Goal: Task Accomplishment & Management: Manage account settings

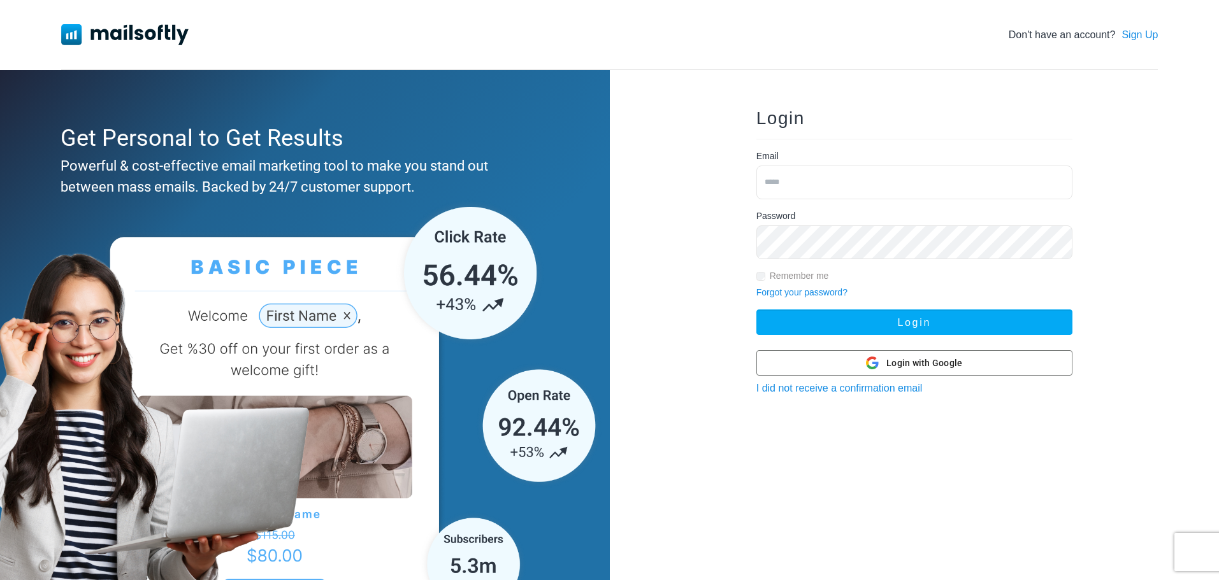
click at [924, 178] on input "email" at bounding box center [914, 183] width 316 height 34
type input "**********"
click at [896, 368] on span "Login with Google" at bounding box center [924, 363] width 76 height 13
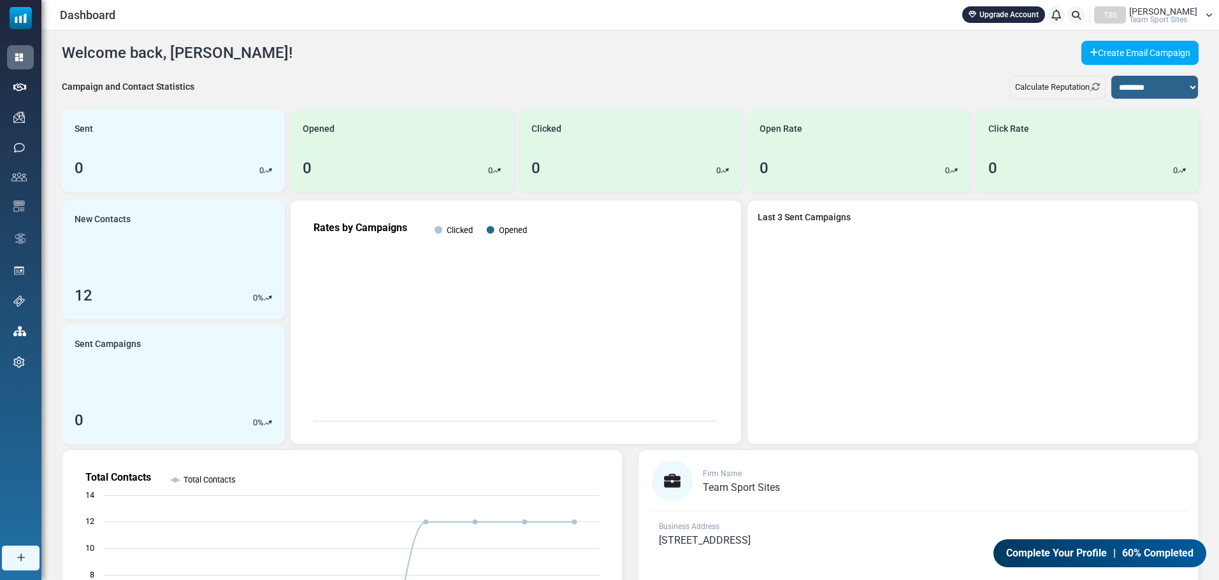
click at [1187, 20] on span "Team Sport Sites" at bounding box center [1158, 20] width 58 height 8
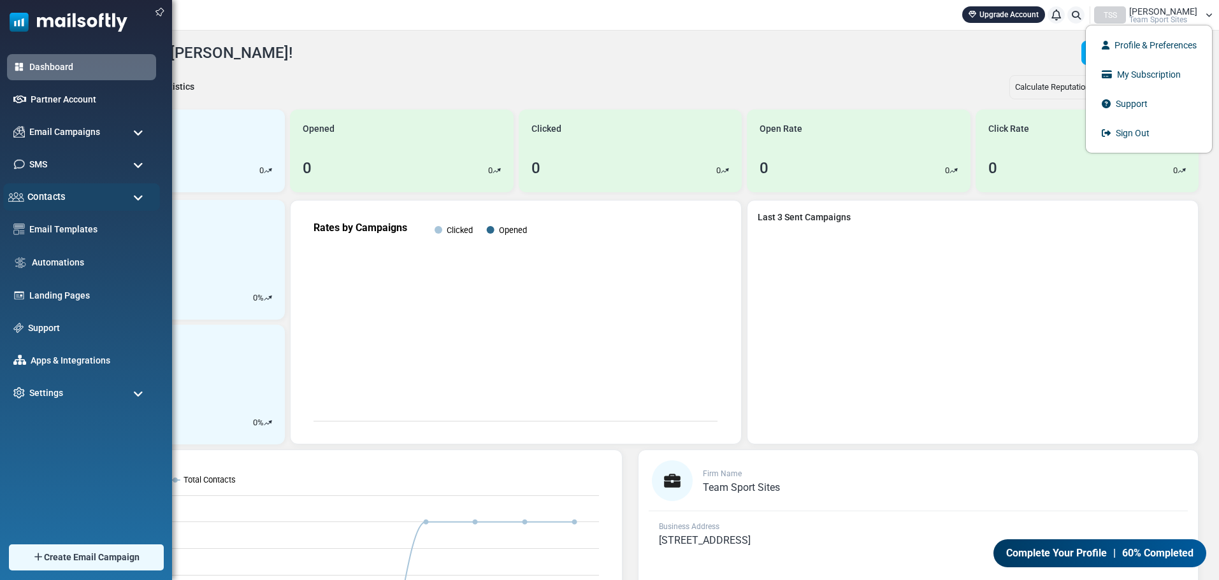
click at [69, 192] on div "Contacts" at bounding box center [81, 196] width 157 height 27
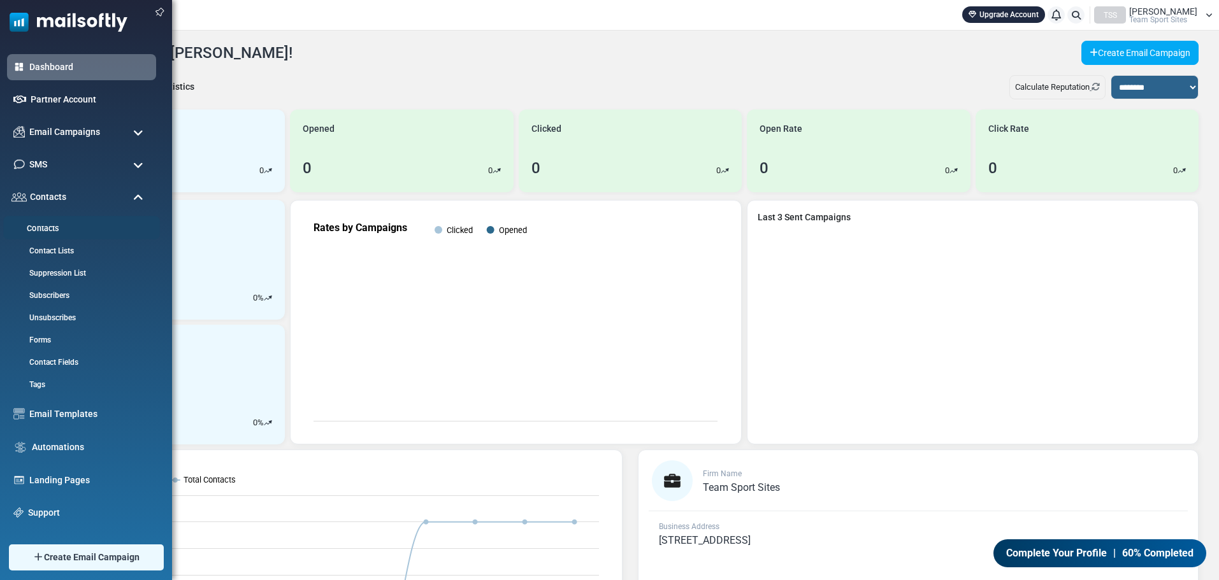
click at [55, 228] on link "Contacts" at bounding box center [79, 229] width 153 height 12
